Goal: Ask a question

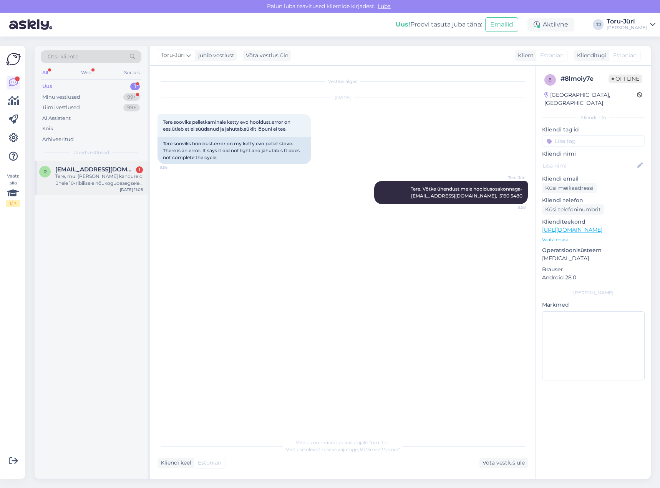
click at [96, 180] on div "Tere, mul [PERSON_NAME] kandureid ühele 10-ribilisele nõukogudeaegsele malmradi…" at bounding box center [99, 180] width 88 height 14
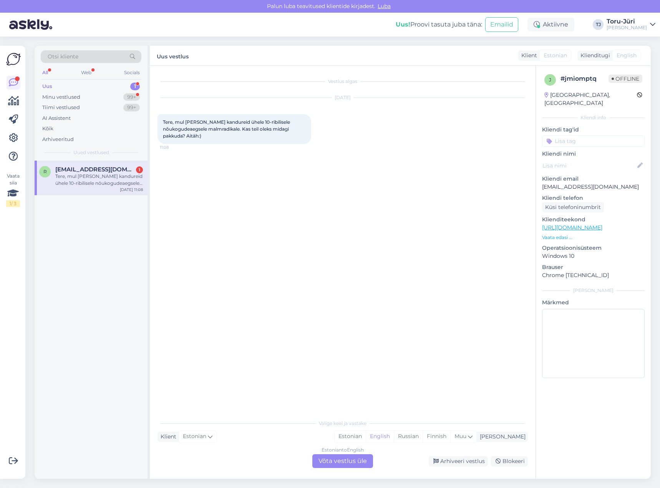
click at [98, 168] on span "[EMAIL_ADDRESS][DOMAIN_NAME]" at bounding box center [95, 169] width 80 height 7
click at [354, 461] on div "Estonian to English Võta vestlus üle" at bounding box center [343, 461] width 61 height 14
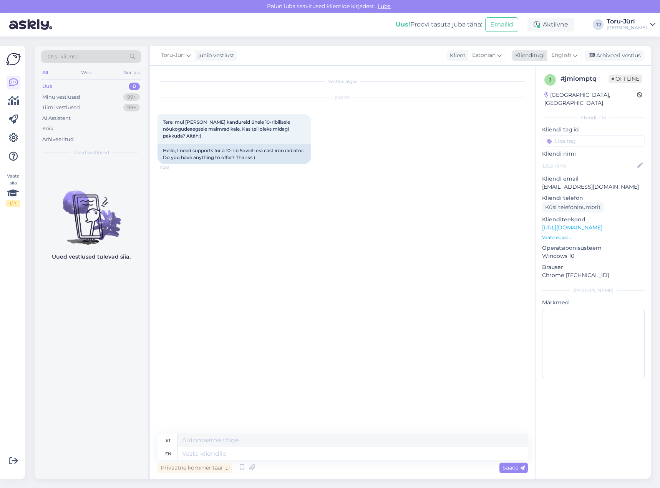
click at [572, 54] on div "English" at bounding box center [564, 55] width 35 height 12
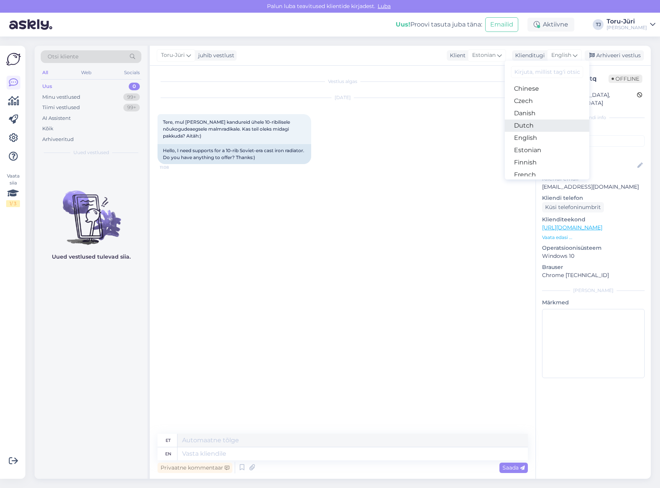
scroll to position [38, 0]
click at [538, 152] on link "Estonian" at bounding box center [547, 149] width 85 height 12
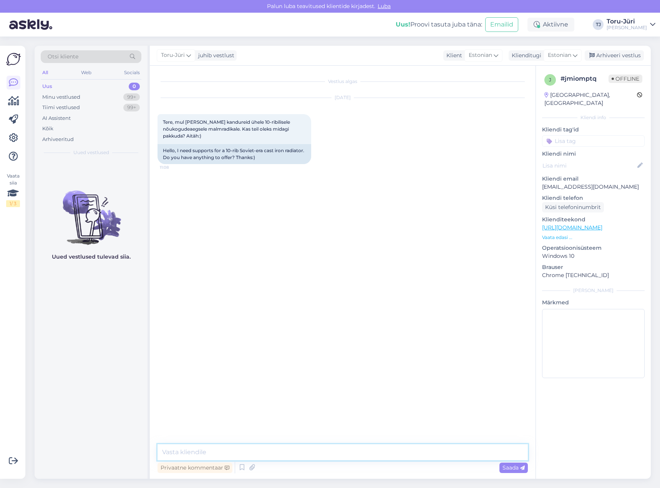
click at [272, 452] on textarea at bounding box center [343, 452] width 371 height 16
type textarea "Tere!"
click at [272, 264] on div "Vestlus algas [DATE] Tere, mul [PERSON_NAME] kandureid ühele 10-ribilisele nõuk…" at bounding box center [346, 255] width 377 height 364
drag, startPoint x: 238, startPoint y: 294, endPoint x: 251, endPoint y: 291, distance: 13.1
click at [238, 294] on div "Vestlus algas [DATE] Tere, mul [PERSON_NAME] kandureid ühele 10-ribilisele nõuk…" at bounding box center [346, 255] width 377 height 364
